Goal: Task Accomplishment & Management: Use online tool/utility

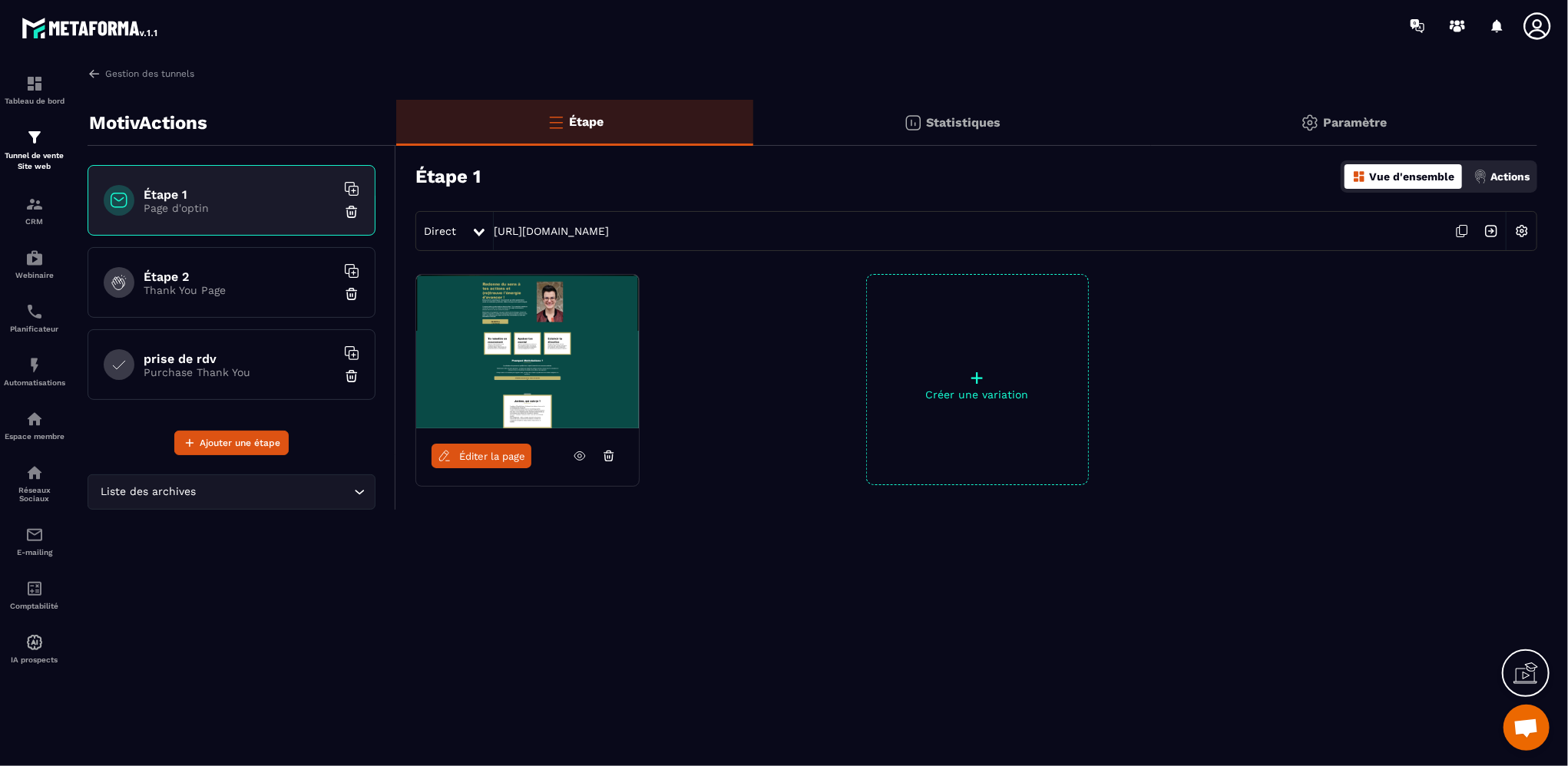
scroll to position [715, 0]
click at [17, 150] on p "Tunnel de vente Site web" at bounding box center [34, 161] width 61 height 21
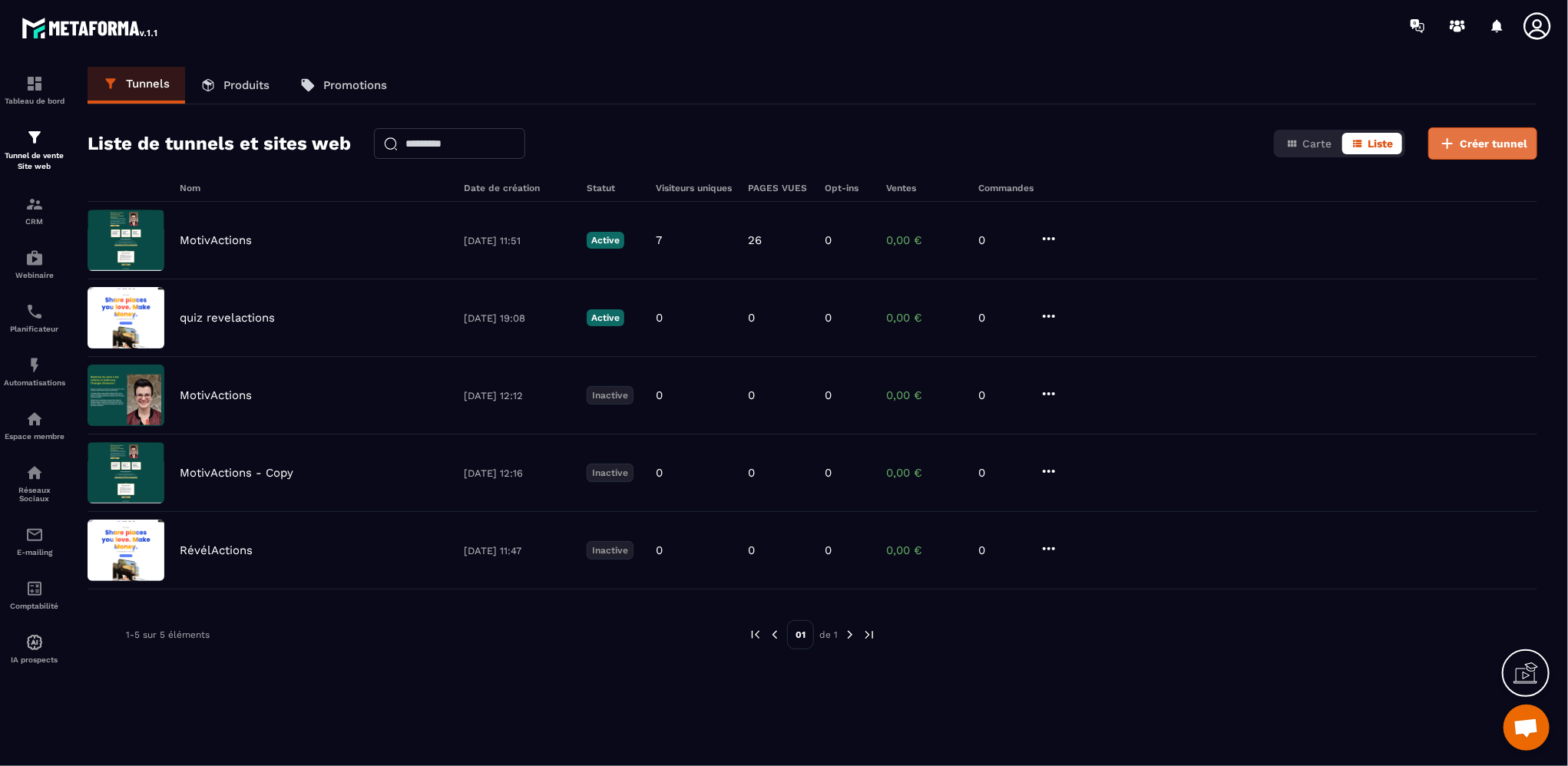
click at [1461, 140] on button "Créer tunnel" at bounding box center [1483, 143] width 109 height 32
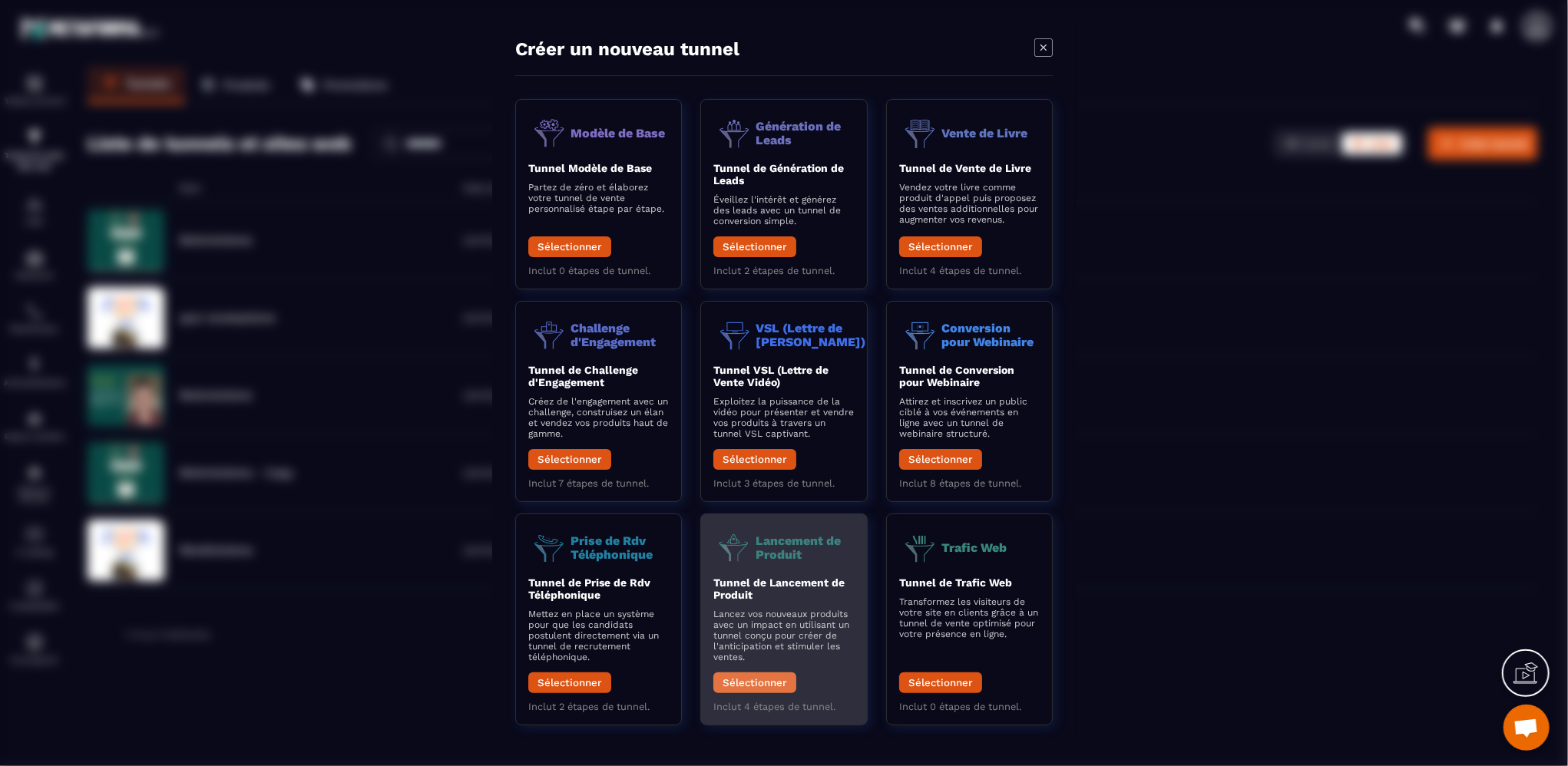
click at [755, 683] on button "Sélectionner" at bounding box center [754, 683] width 83 height 20
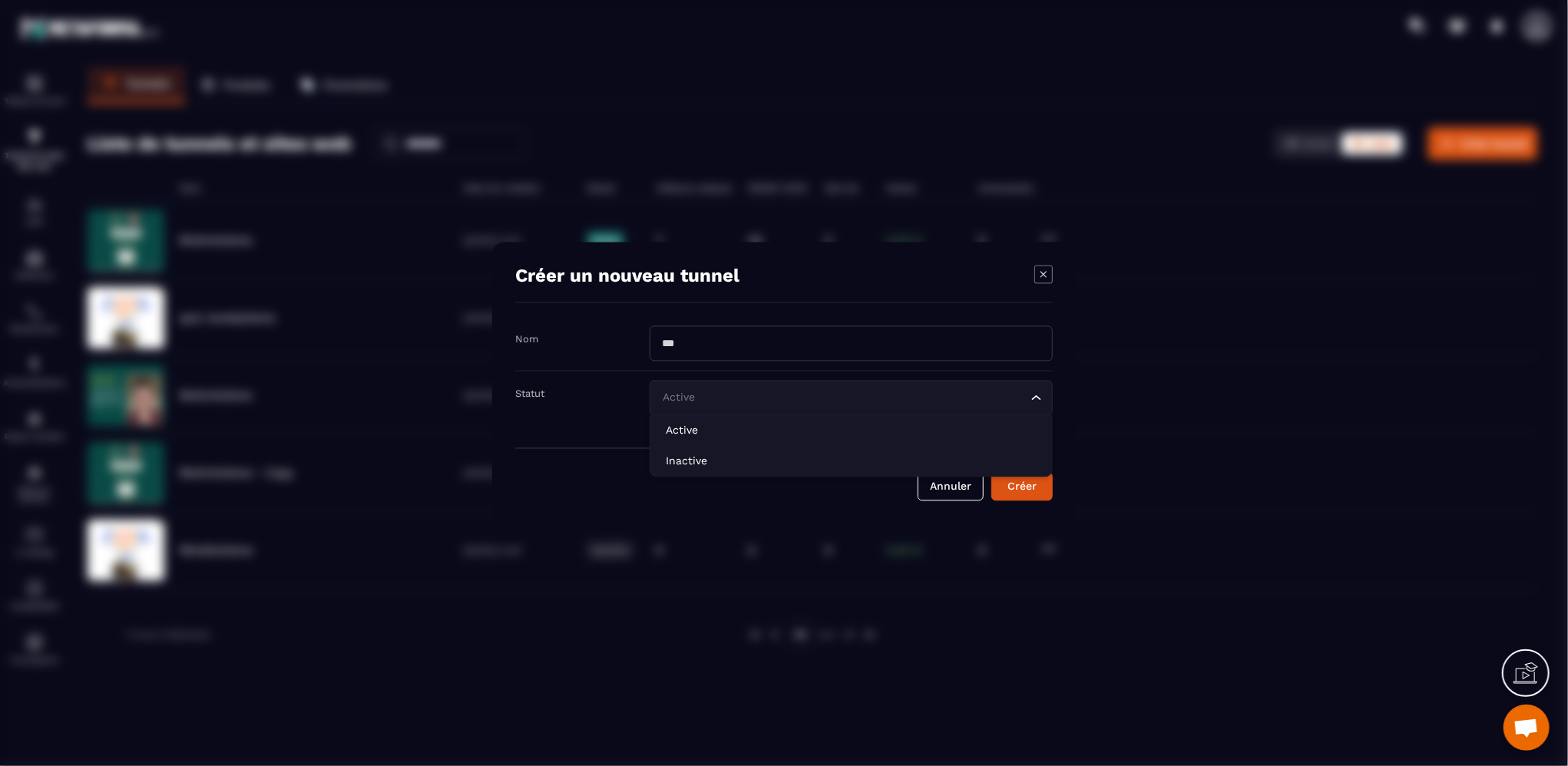
click at [1042, 398] on icon "Search for option" at bounding box center [1037, 399] width 16 height 16
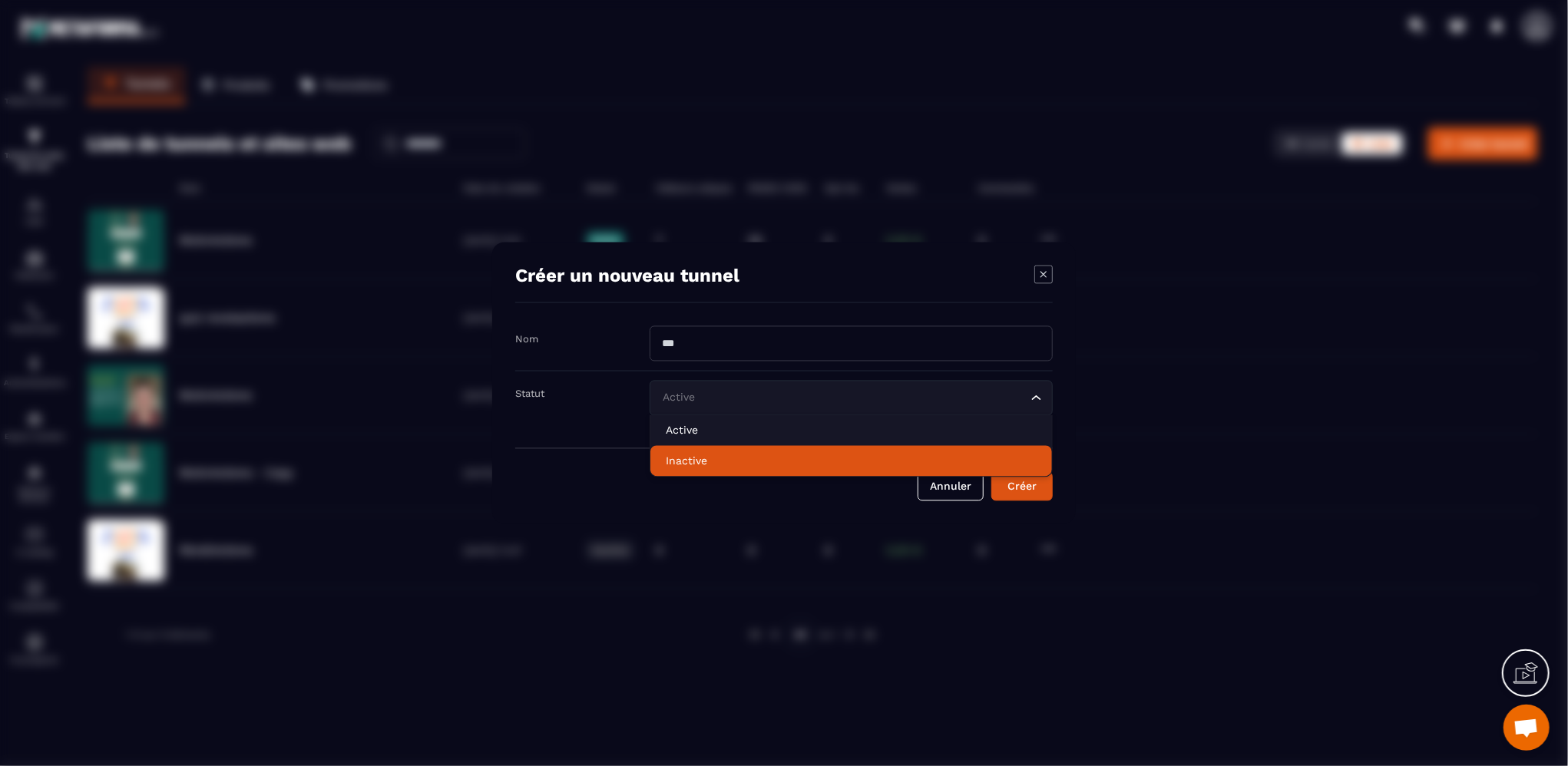
click at [701, 457] on p "Inactive" at bounding box center [851, 461] width 371 height 16
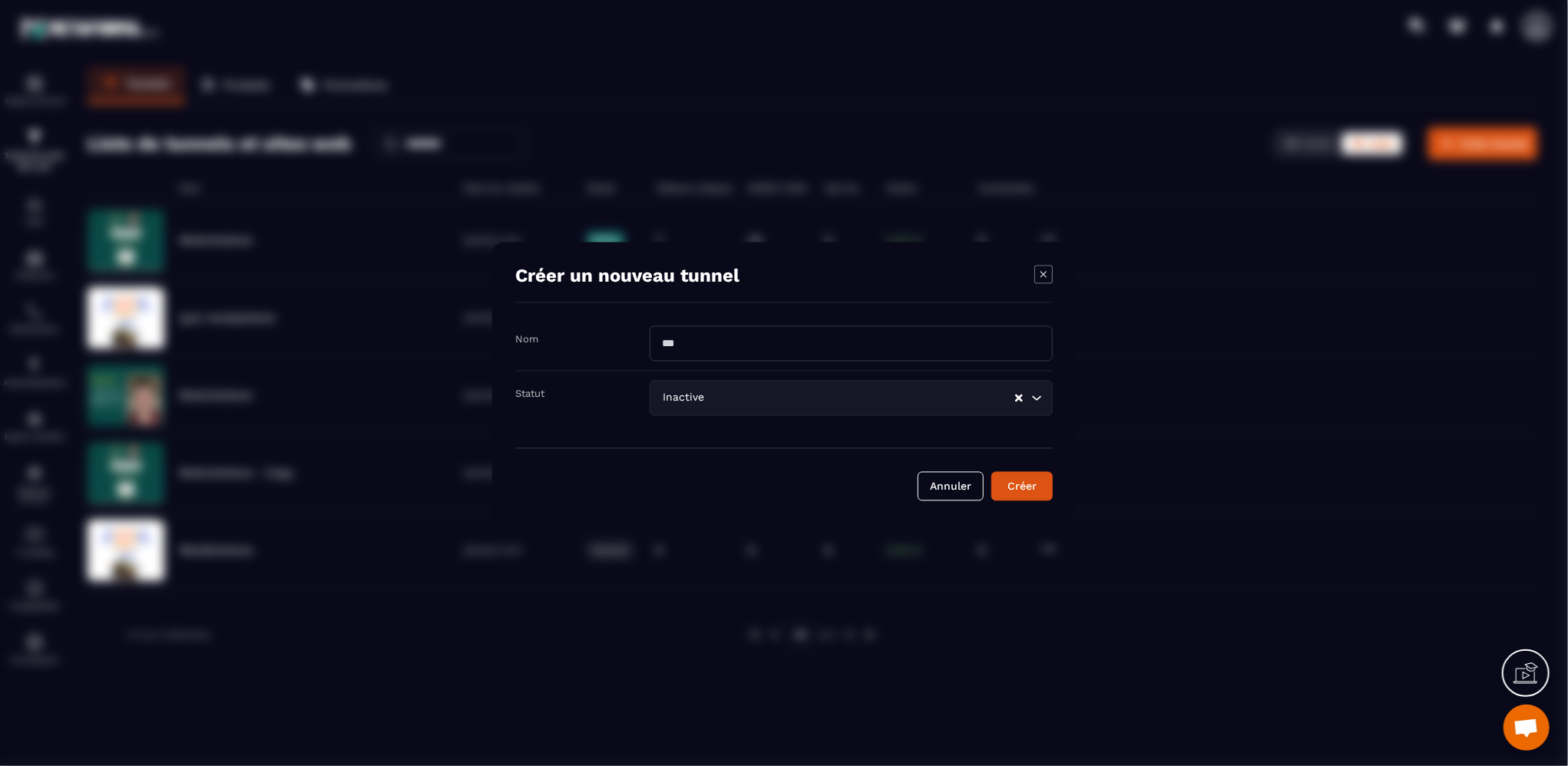
click at [704, 333] on input "Modal window" at bounding box center [851, 344] width 403 height 35
type input "**********"
click at [1001, 488] on button "Créer" at bounding box center [1021, 486] width 61 height 29
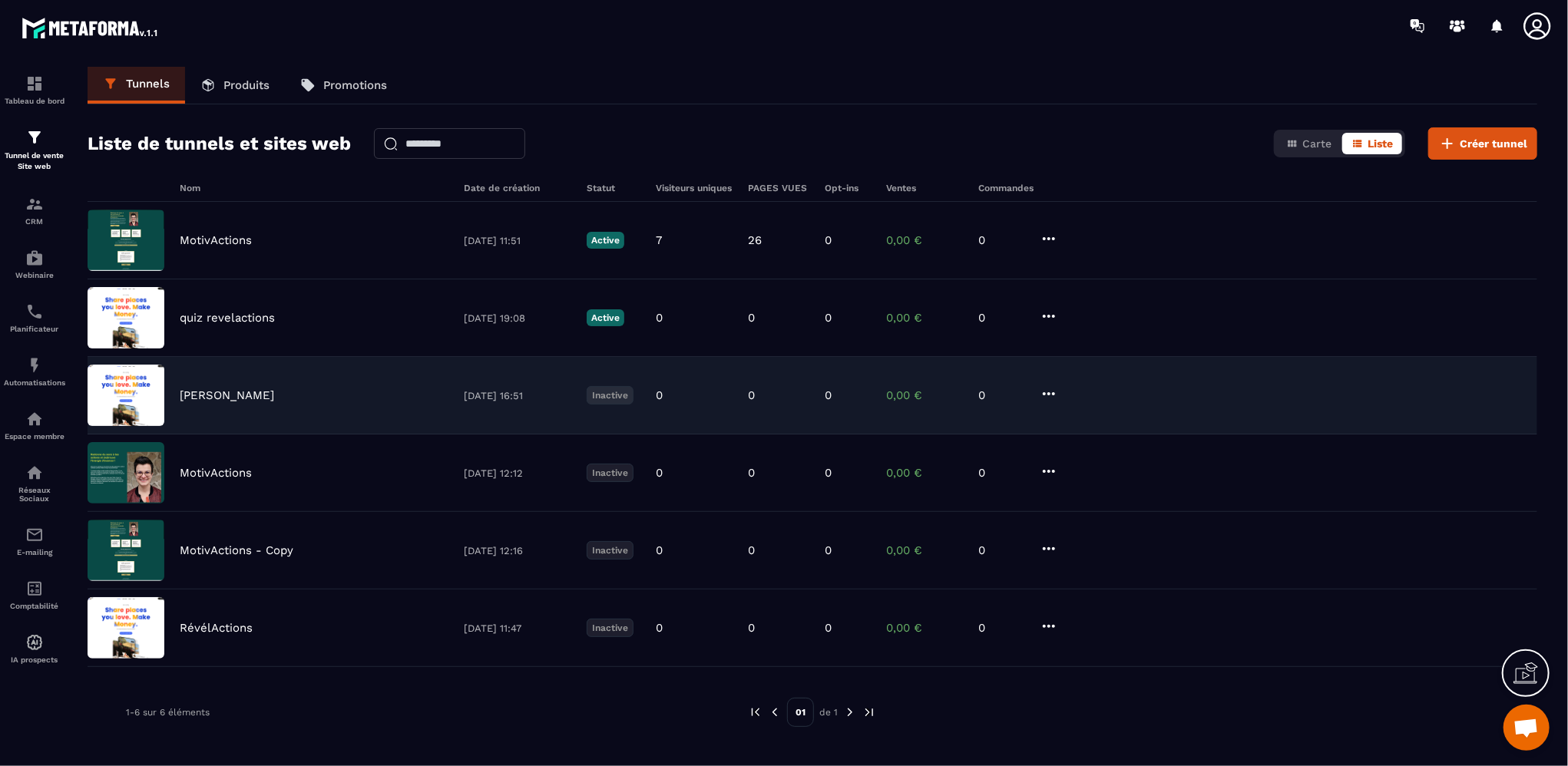
click at [1050, 393] on icon at bounding box center [1049, 393] width 13 height 3
click at [1080, 419] on button "Modifier" at bounding box center [1107, 425] width 123 height 27
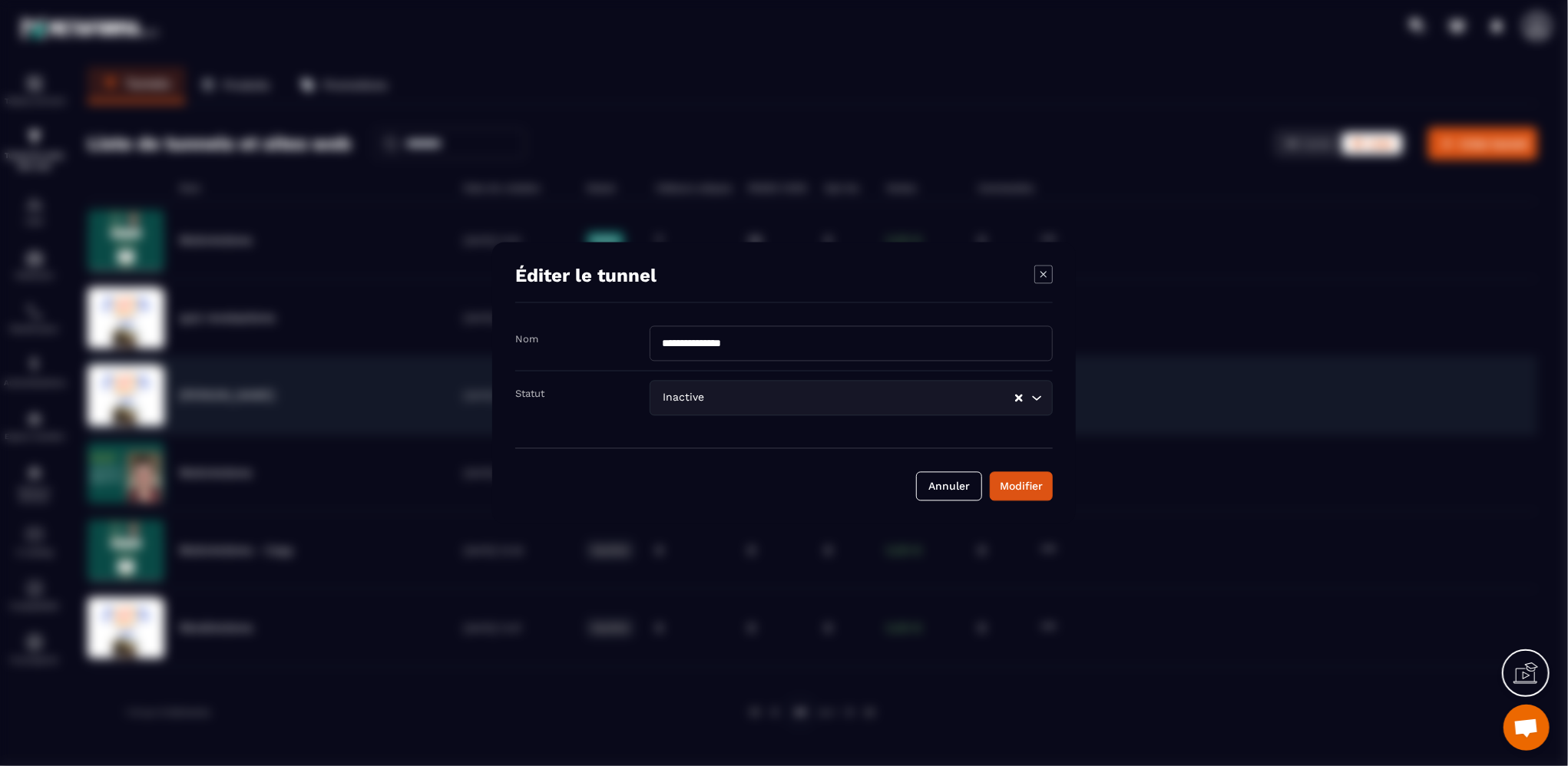
click at [1045, 278] on icon "Modal window" at bounding box center [1044, 275] width 18 height 18
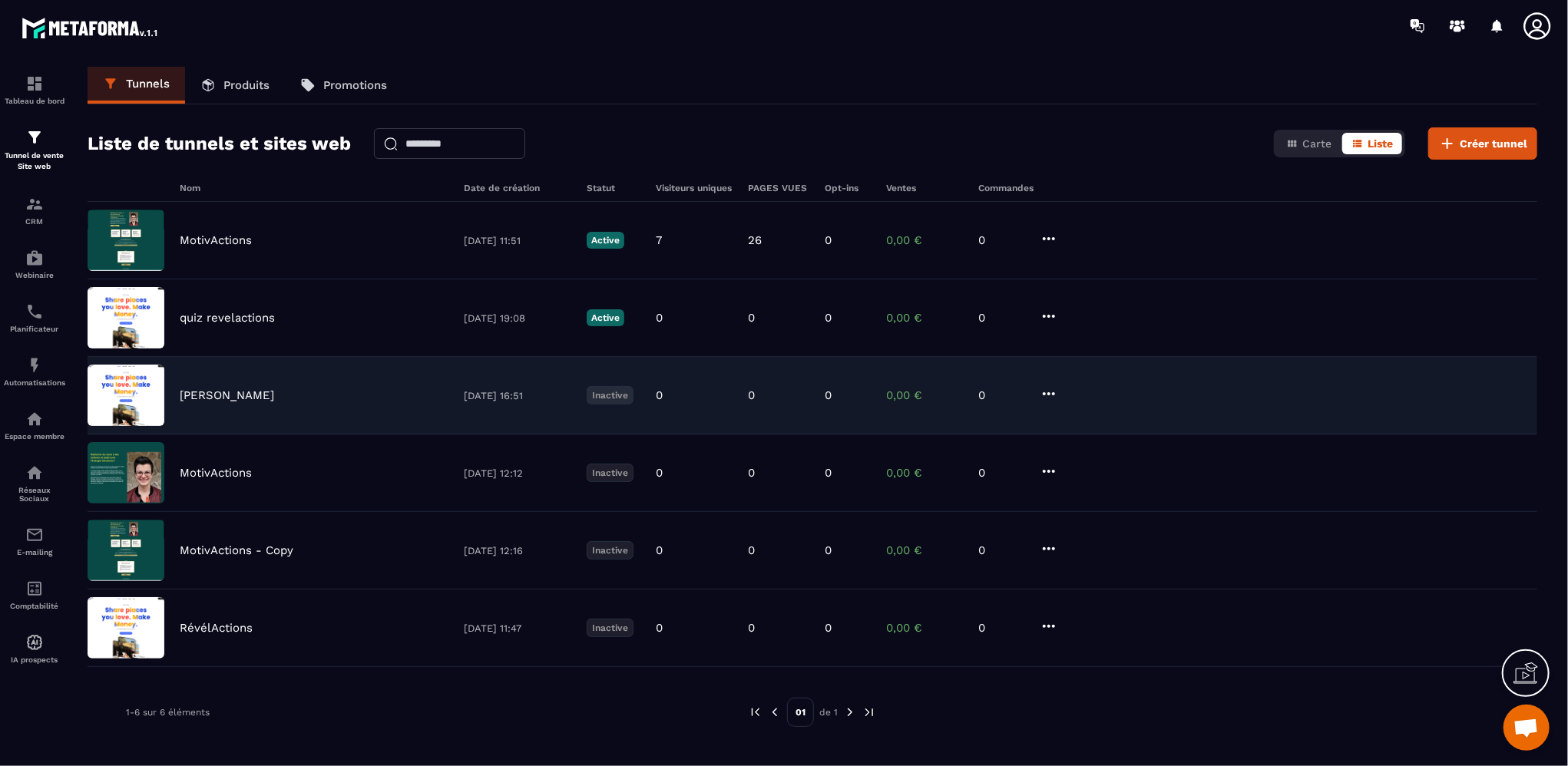
click at [1047, 391] on icon at bounding box center [1049, 393] width 18 height 18
click at [1088, 421] on button "Modifier" at bounding box center [1107, 425] width 123 height 27
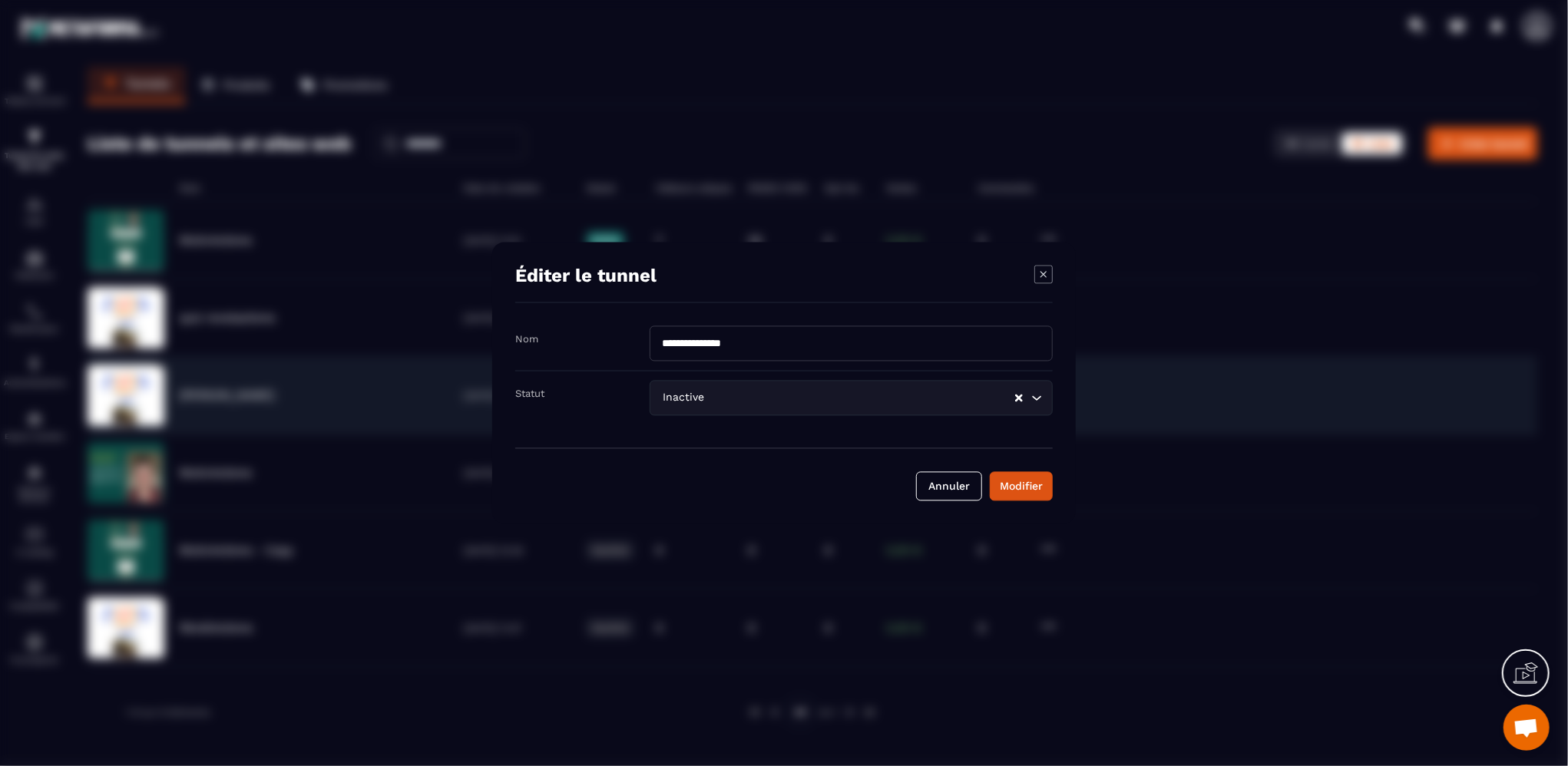
click at [1035, 278] on icon "Modal window" at bounding box center [1044, 275] width 17 height 17
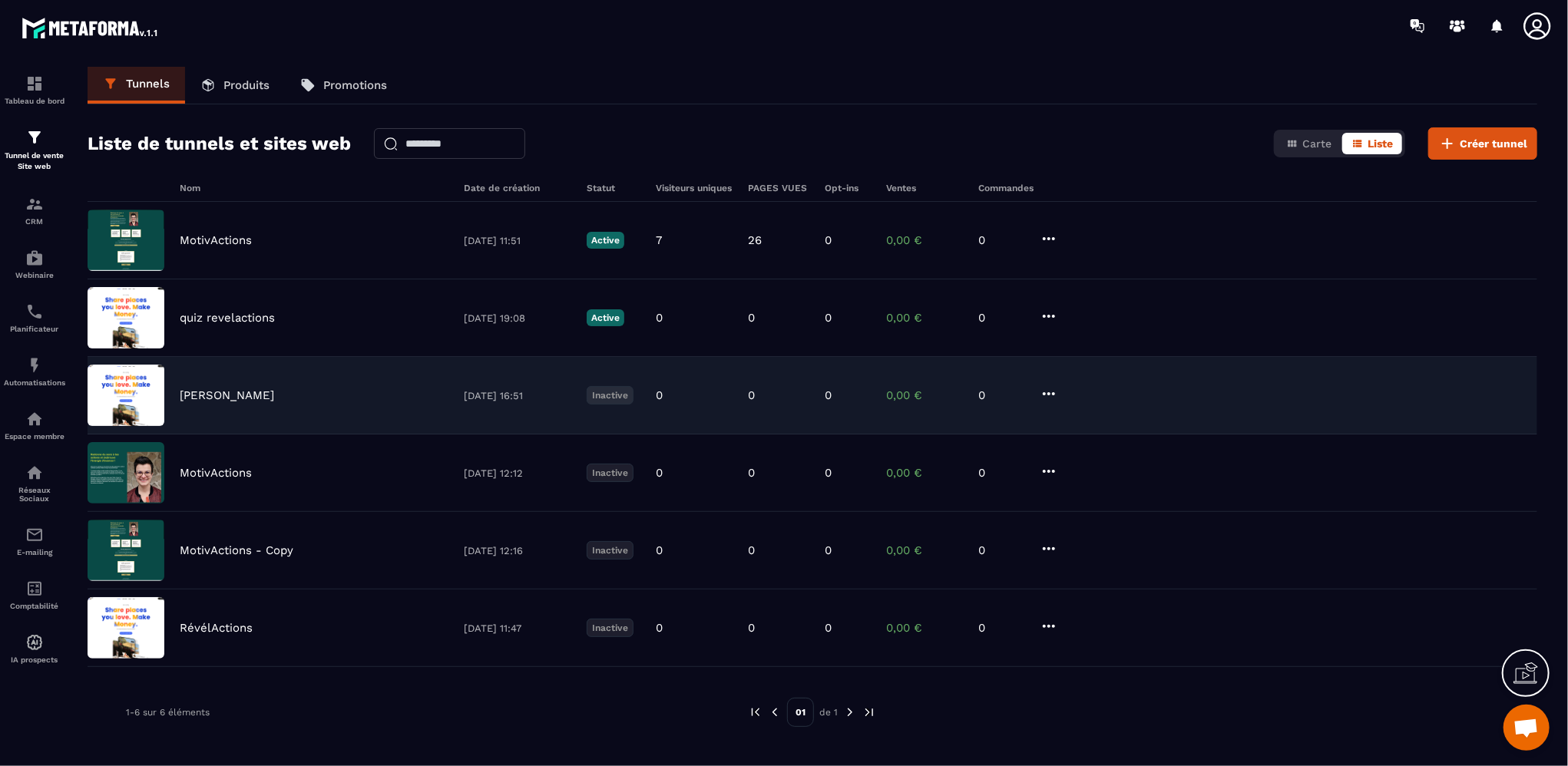
click at [1051, 399] on icon at bounding box center [1049, 393] width 18 height 18
click at [1112, 457] on link "Modifier Étapes" at bounding box center [1107, 452] width 123 height 27
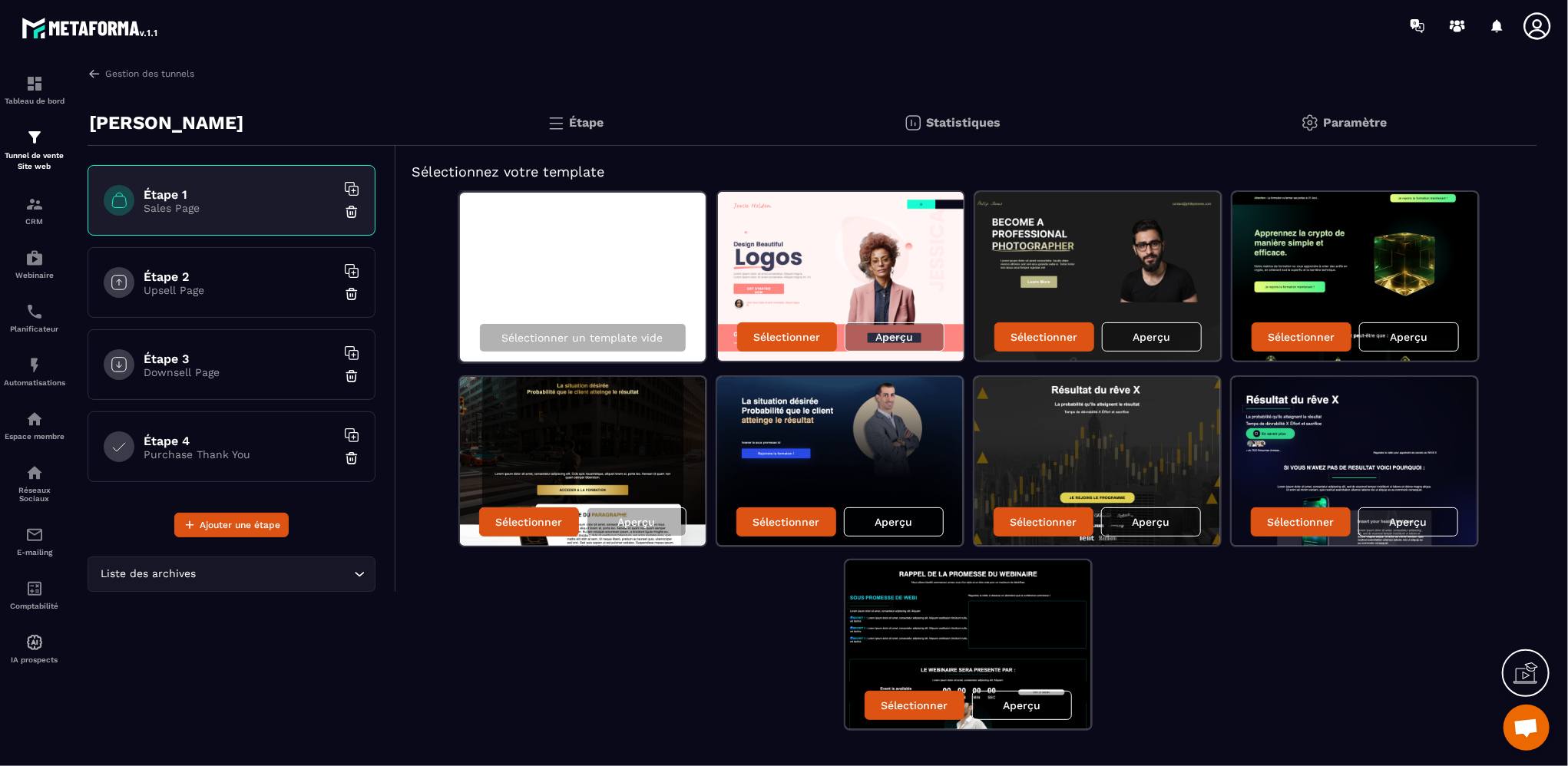
scroll to position [30, 0]
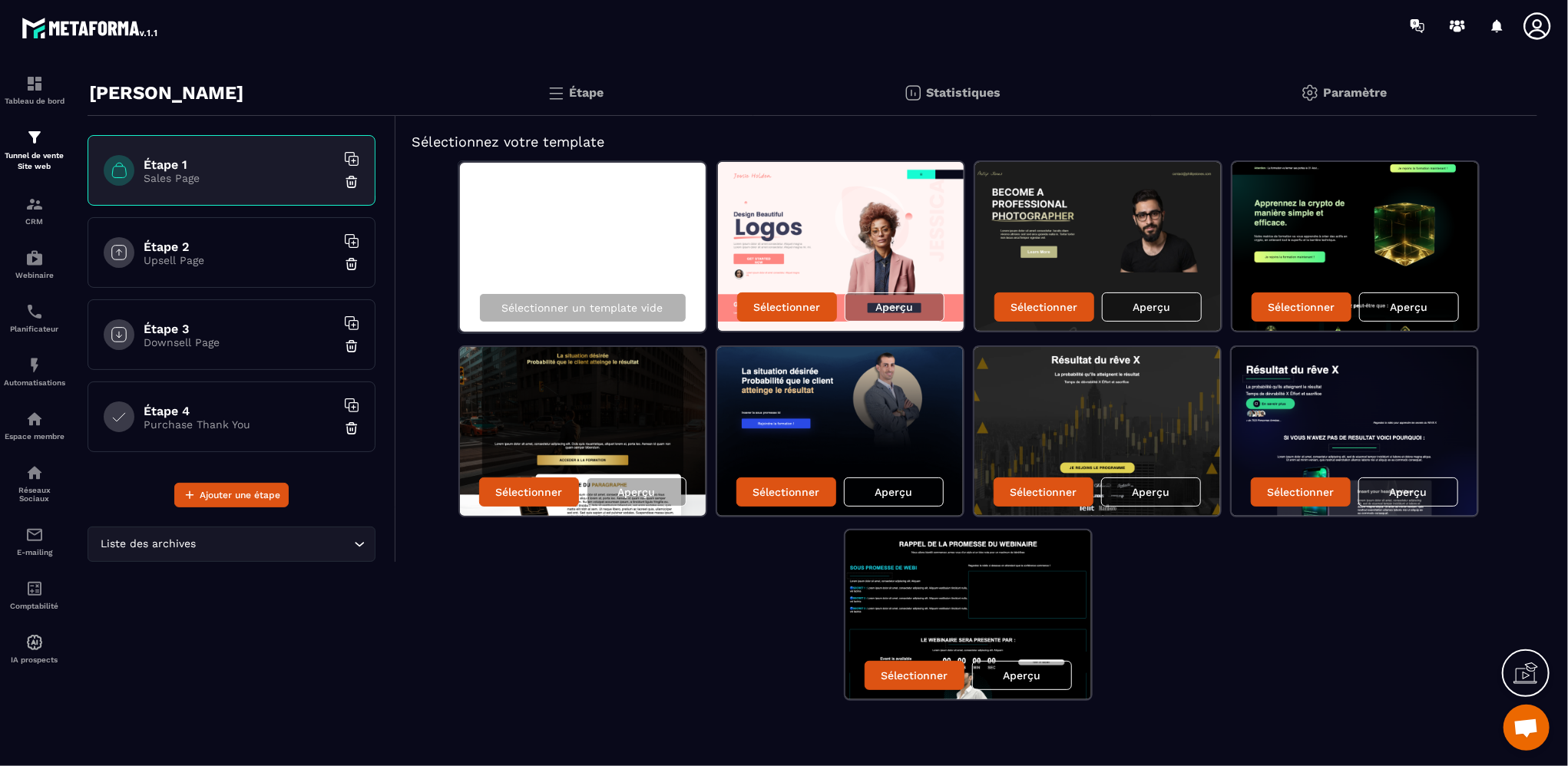
click at [570, 93] on p "Étape" at bounding box center [586, 92] width 35 height 15
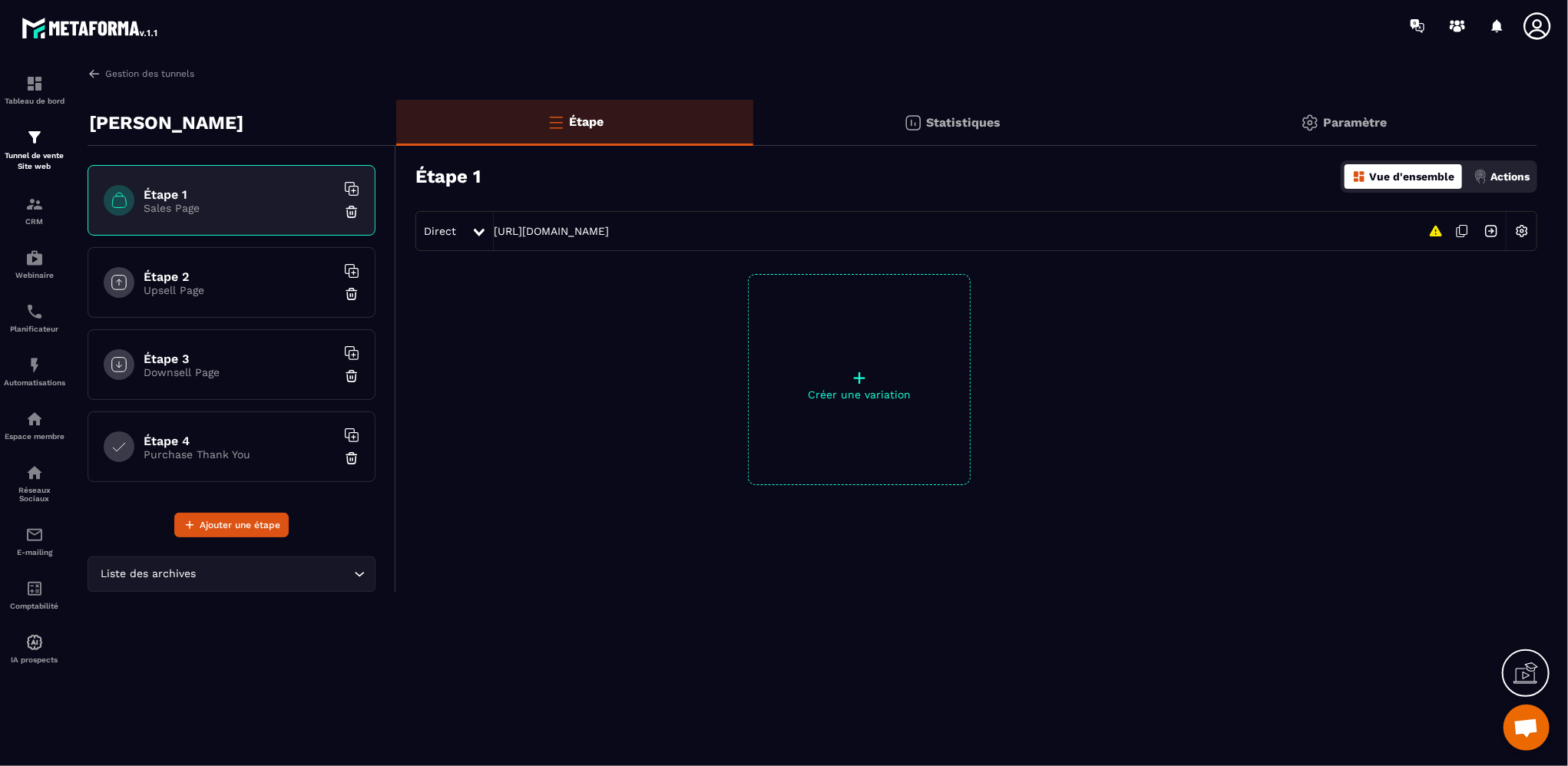
click at [825, 387] on p "+" at bounding box center [859, 378] width 221 height 21
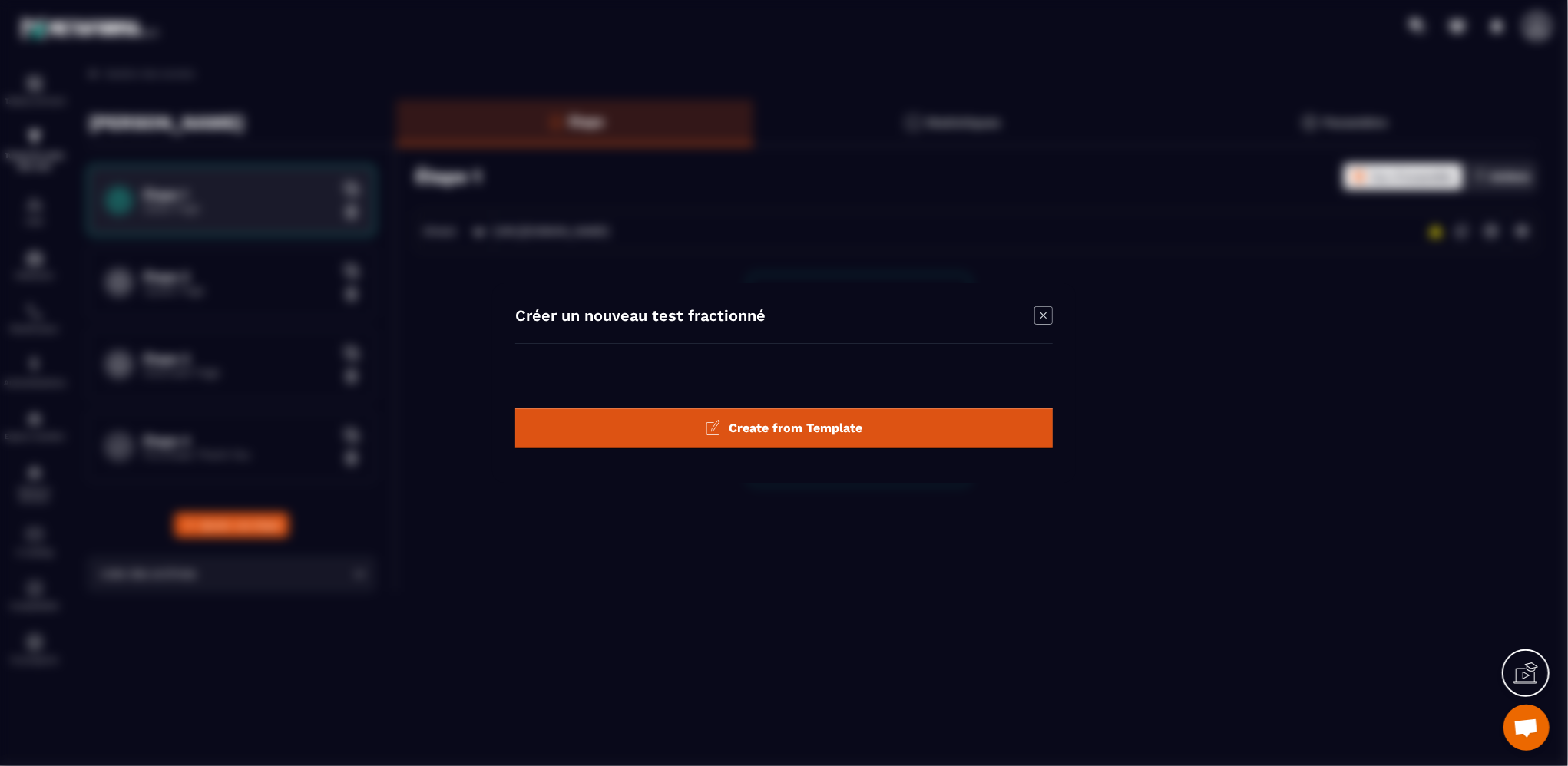
click at [1034, 314] on div "Créer un nouveau test fractionné" at bounding box center [784, 325] width 538 height 38
click at [1040, 315] on icon "Modal window" at bounding box center [1044, 316] width 18 height 18
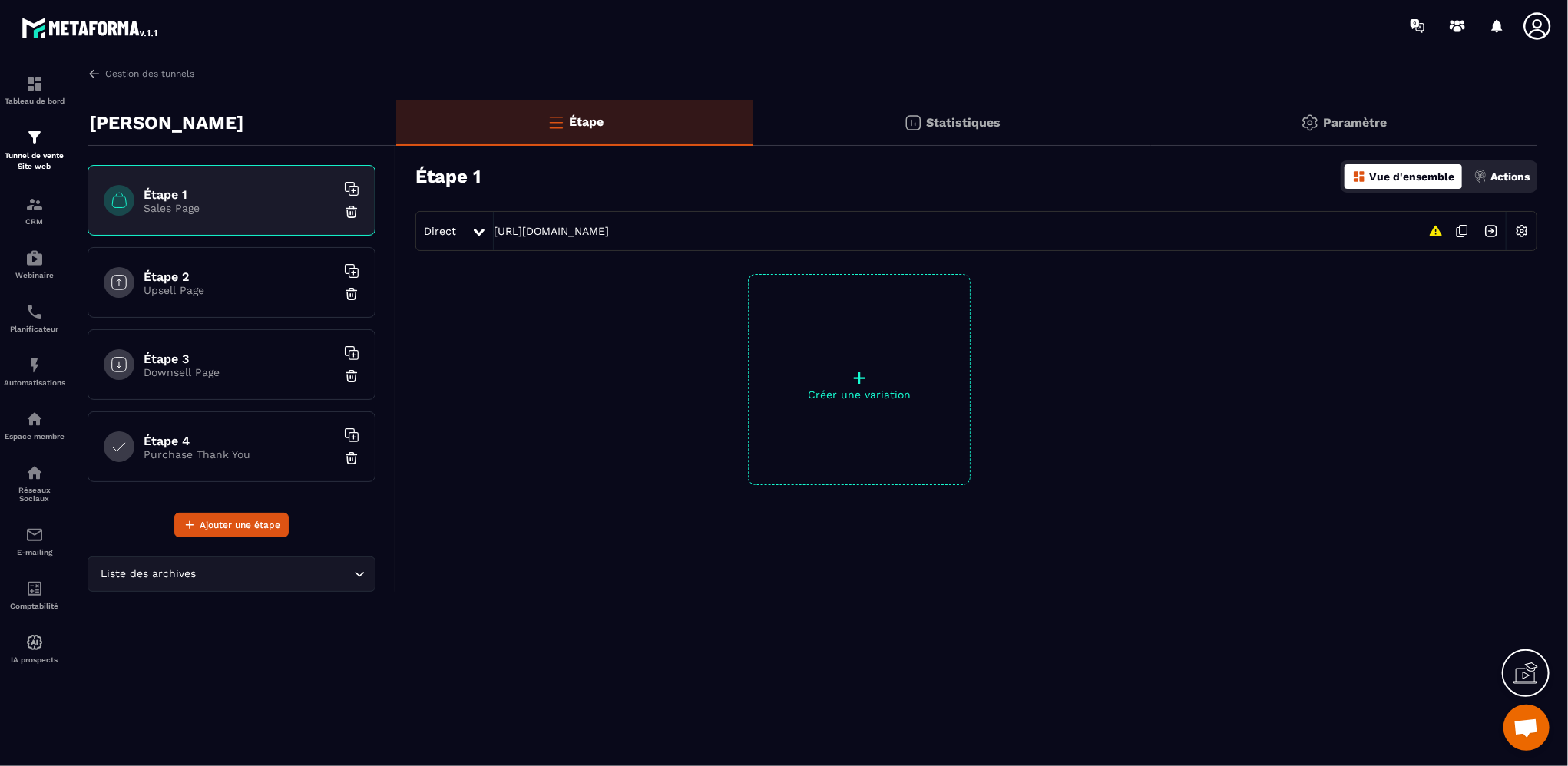
click at [289, 583] on div "Liste des archives Loading..." at bounding box center [231, 574] width 288 height 35
click at [249, 578] on input "Search for option" at bounding box center [223, 574] width 252 height 17
click at [221, 292] on p "Upsell Page" at bounding box center [240, 290] width 192 height 13
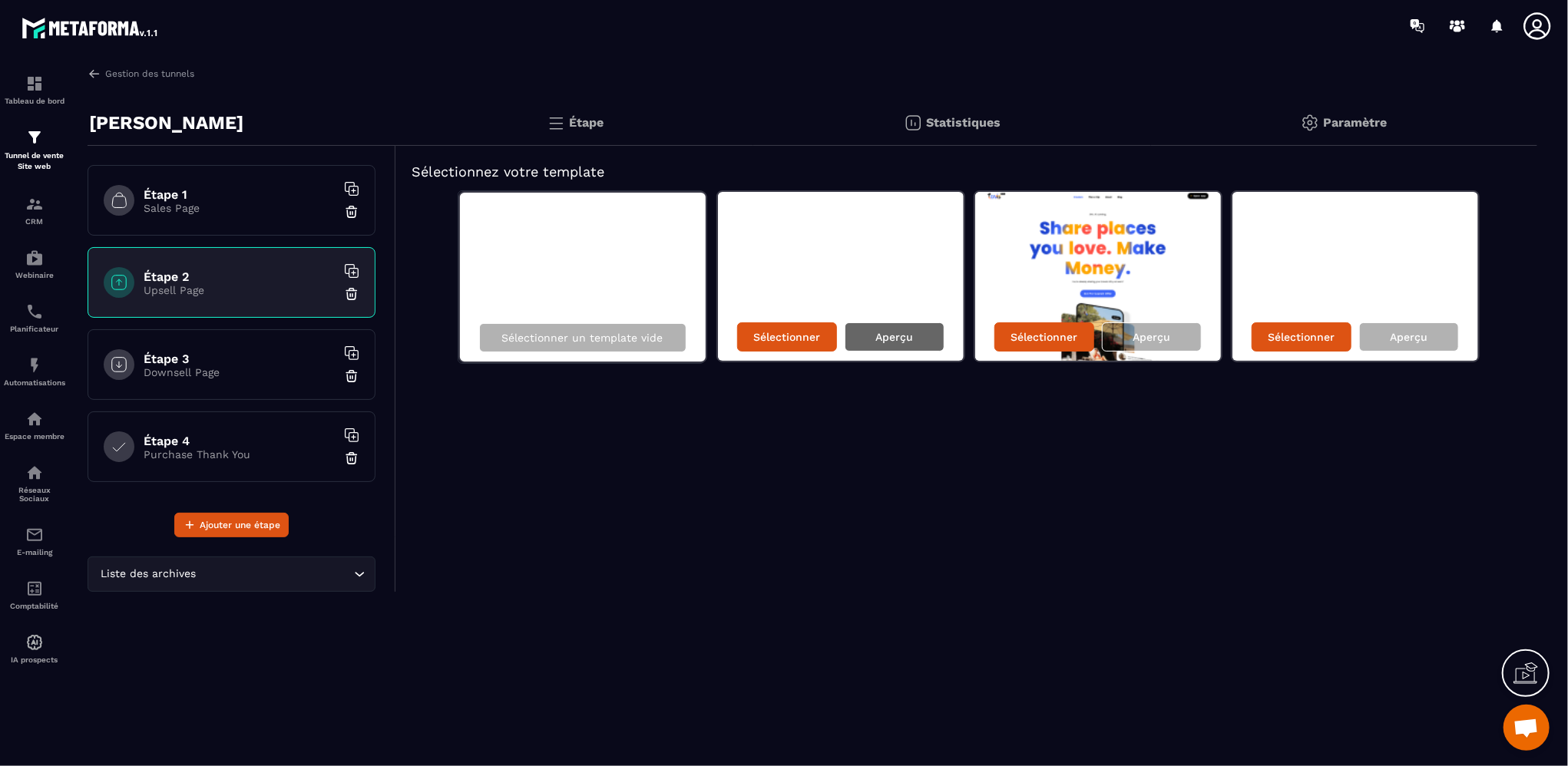
click at [889, 342] on p "Aperçu" at bounding box center [894, 337] width 38 height 13
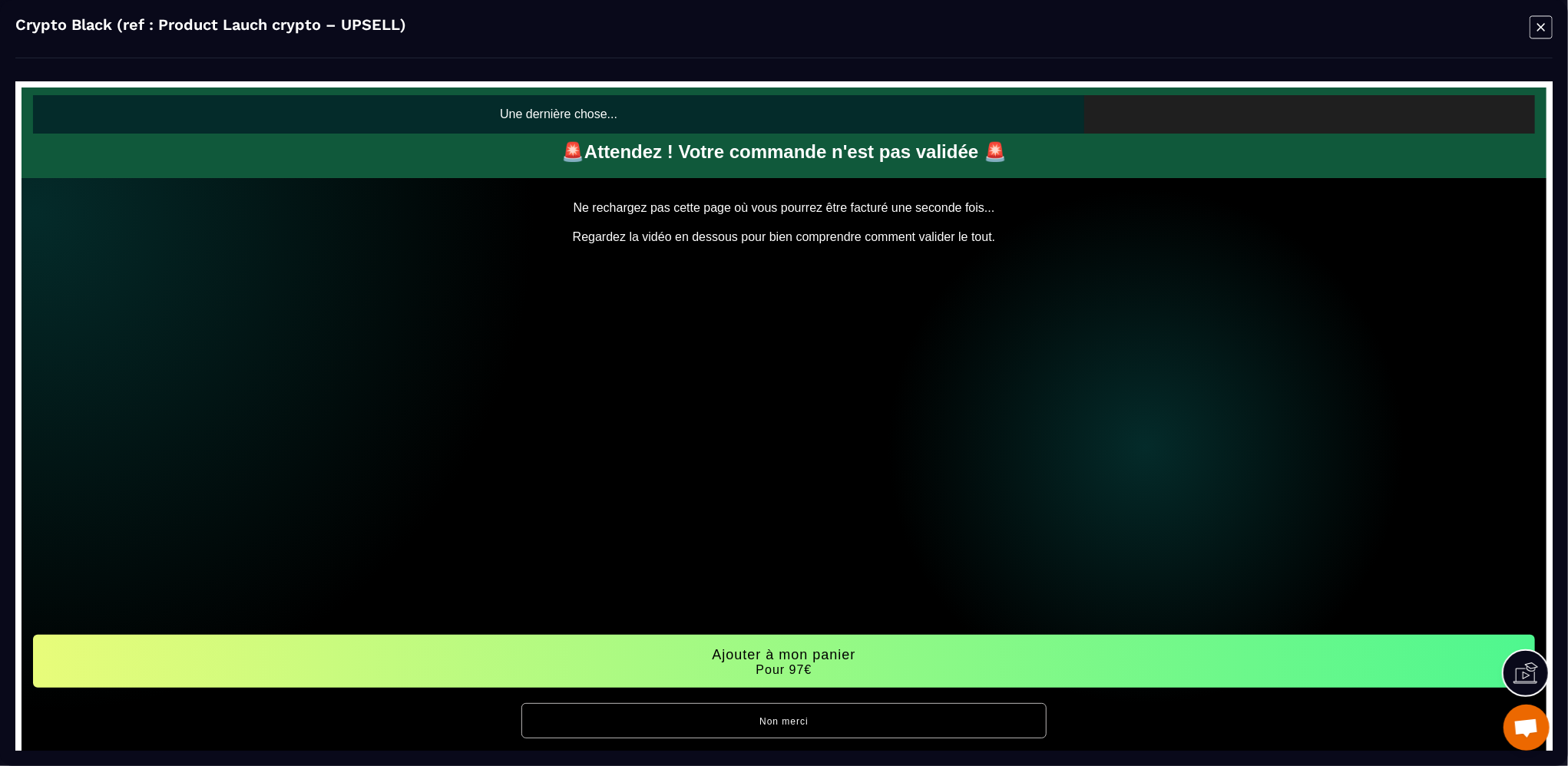
click at [1538, 30] on icon "Modal window" at bounding box center [1542, 27] width 8 height 8
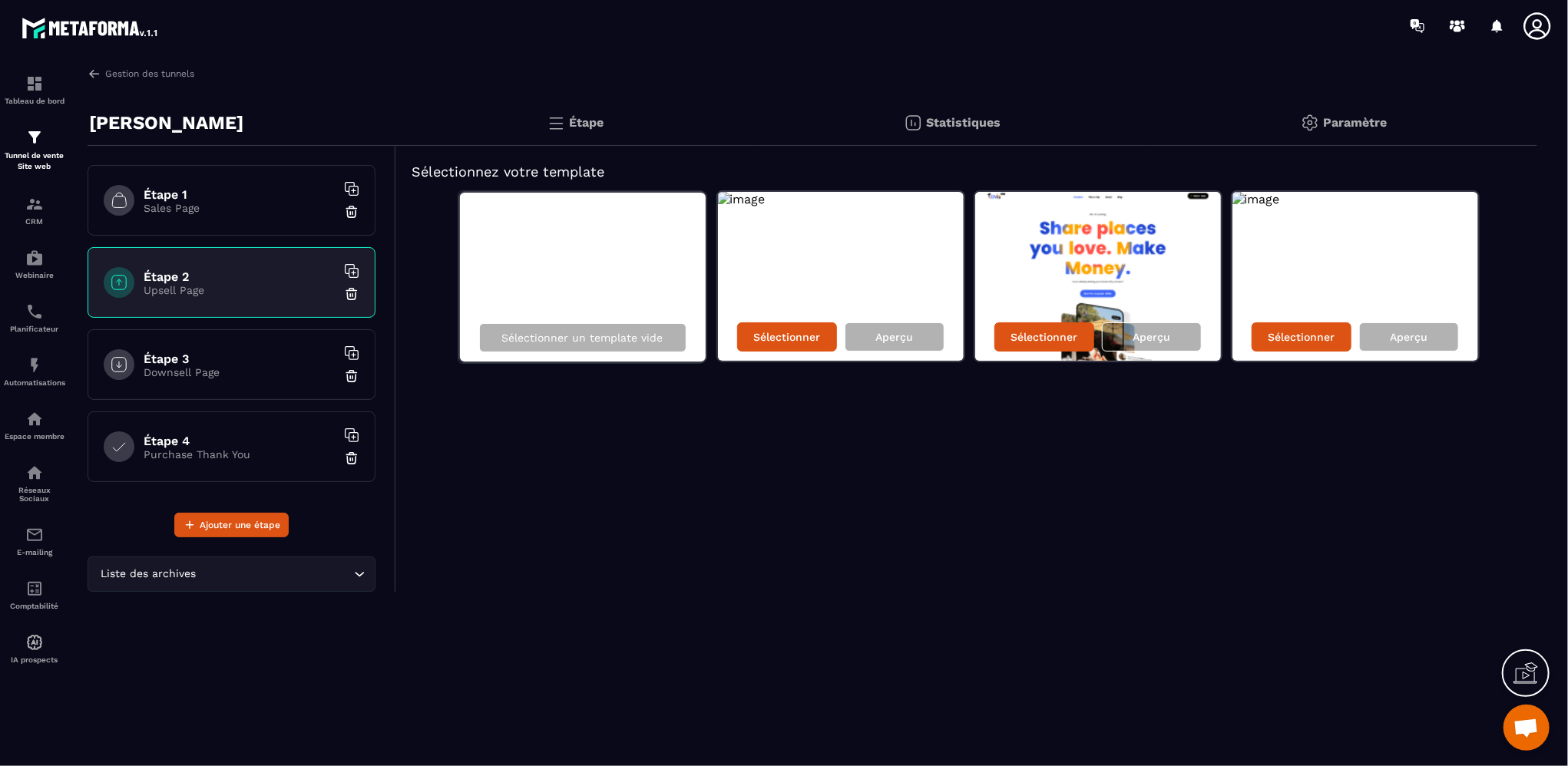
click at [1310, 246] on figure at bounding box center [1355, 277] width 246 height 169
click at [1293, 341] on p "Sélectionner" at bounding box center [1301, 337] width 67 height 13
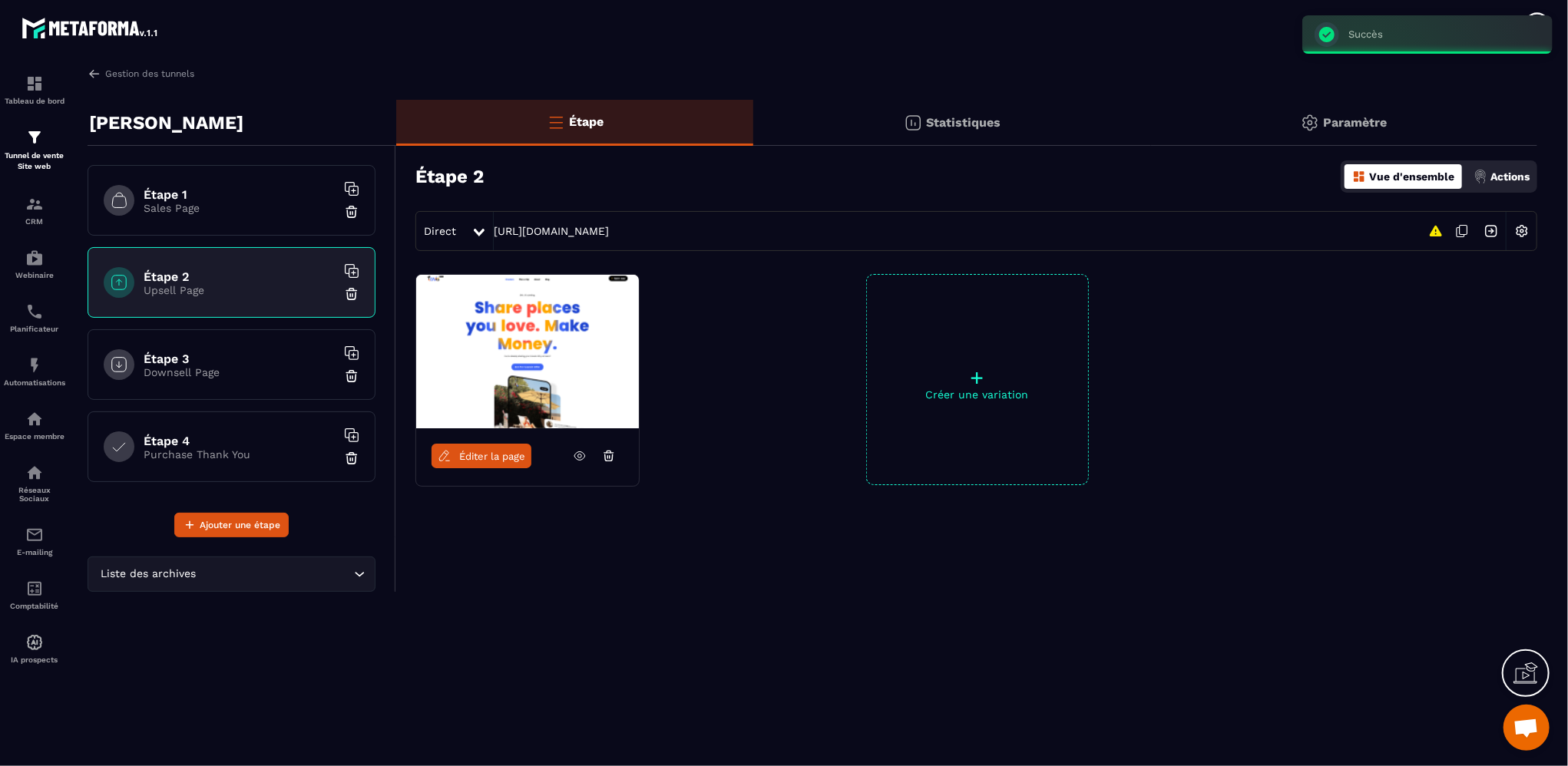
click at [583, 457] on icon at bounding box center [580, 456] width 14 height 14
click at [511, 457] on span "Éditer la page" at bounding box center [492, 456] width 66 height 12
